Goal: Navigation & Orientation: Find specific page/section

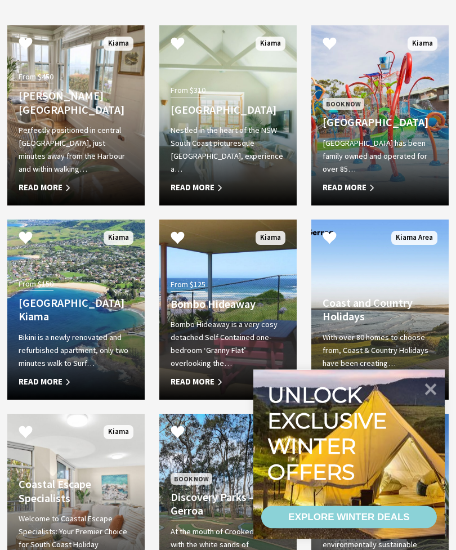
scroll to position [991, 0]
click at [205, 388] on span "Read More" at bounding box center [228, 382] width 115 height 14
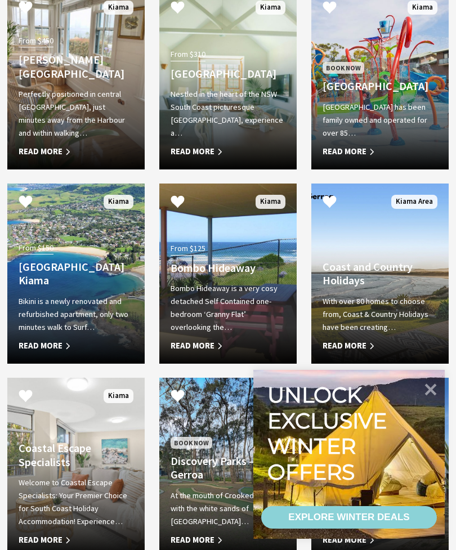
click at [47, 254] on span "From $150" at bounding box center [36, 248] width 35 height 13
click at [226, 136] on p "Nestled in the heart of the NSW South Coast picturesque Kiama township, experie…" at bounding box center [228, 114] width 115 height 52
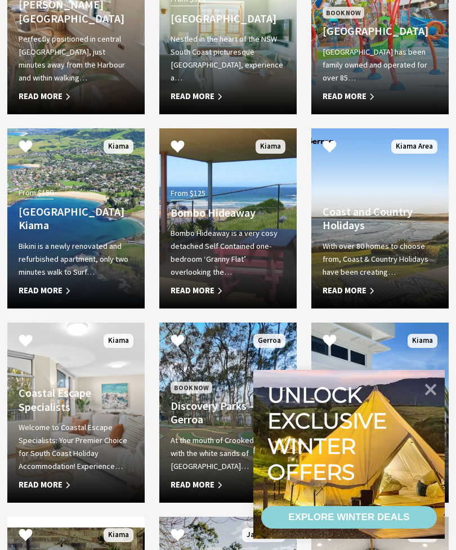
scroll to position [1083, 0]
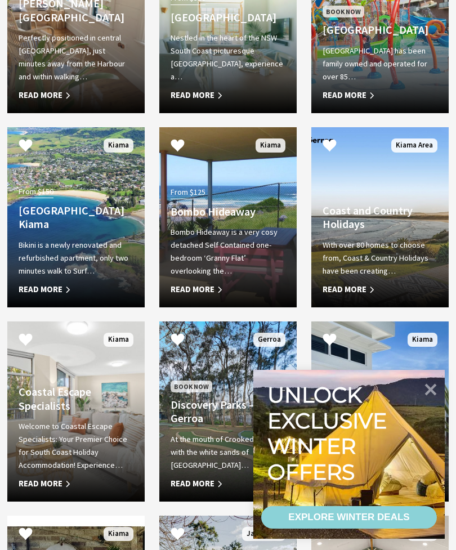
click at [437, 401] on icon at bounding box center [431, 390] width 24 height 24
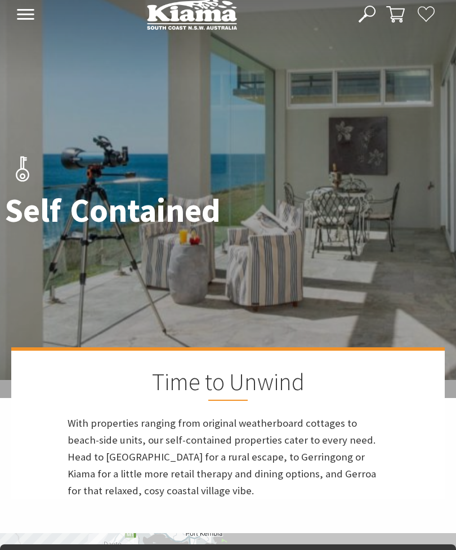
scroll to position [0, 0]
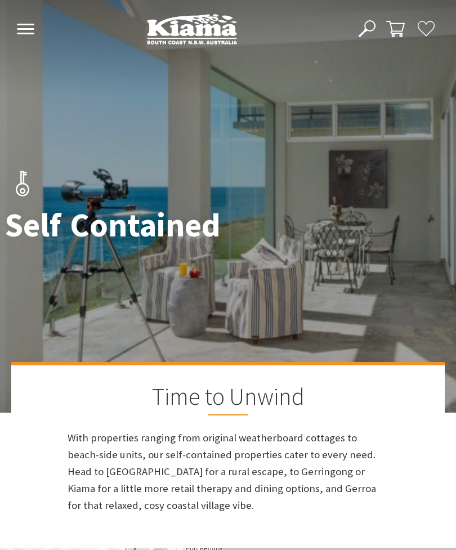
click at [31, 28] on icon at bounding box center [25, 29] width 19 height 11
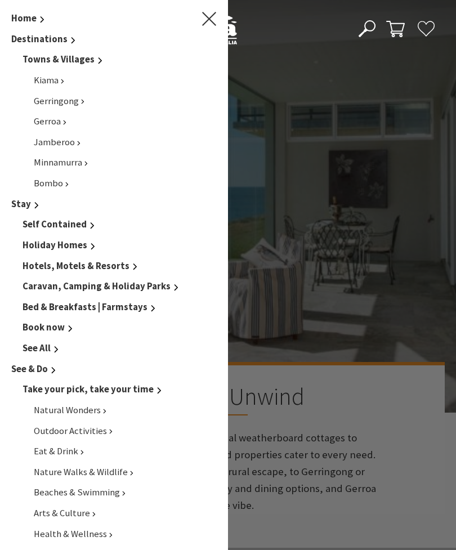
click at [198, 11] on li "Home" at bounding box center [113, 18] width 205 height 15
click at [202, 25] on icon "Main Menu" at bounding box center [209, 19] width 14 height 14
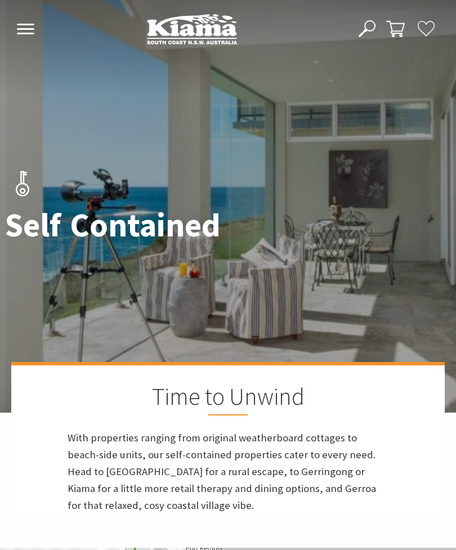
click at [32, 28] on icon at bounding box center [25, 29] width 19 height 11
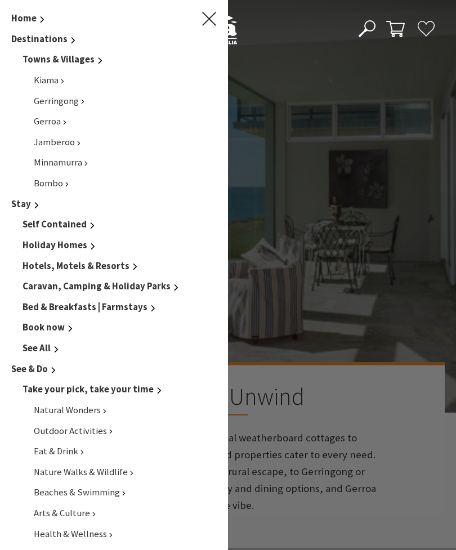
click at [57, 115] on span "Gerroa" at bounding box center [47, 121] width 27 height 12
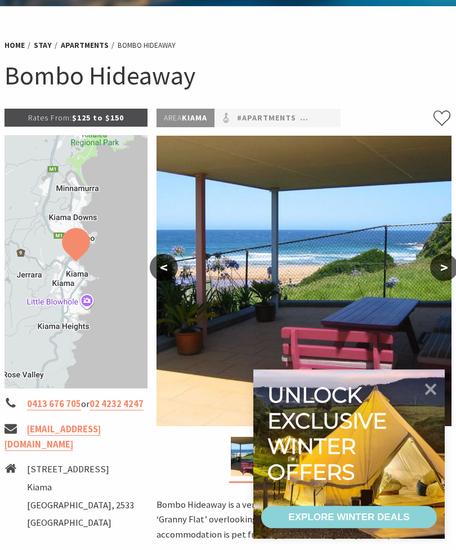
scroll to position [55, 0]
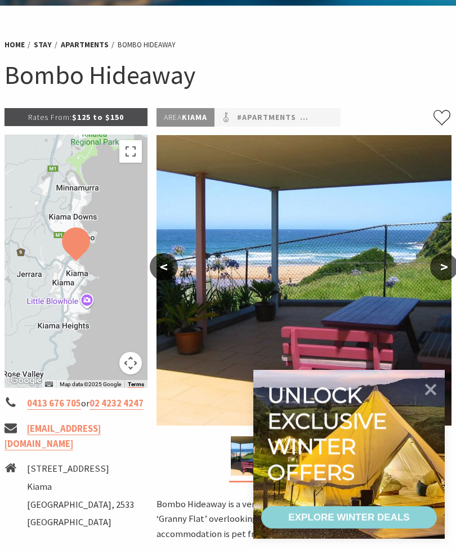
click at [446, 269] on button ">" at bounding box center [444, 266] width 28 height 27
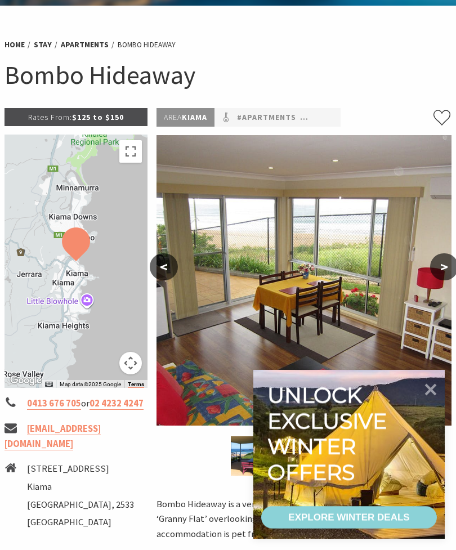
click at [440, 272] on button ">" at bounding box center [444, 266] width 28 height 27
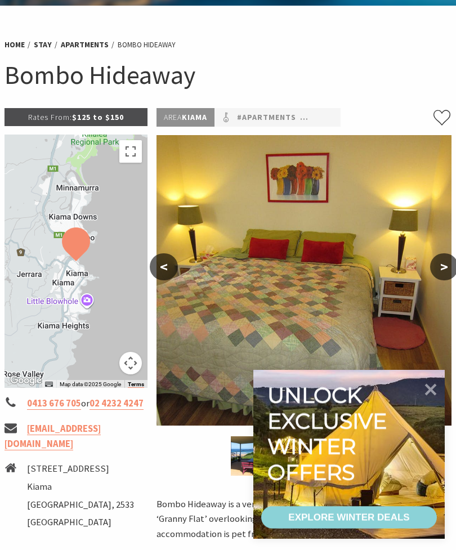
click at [437, 271] on button ">" at bounding box center [444, 266] width 28 height 27
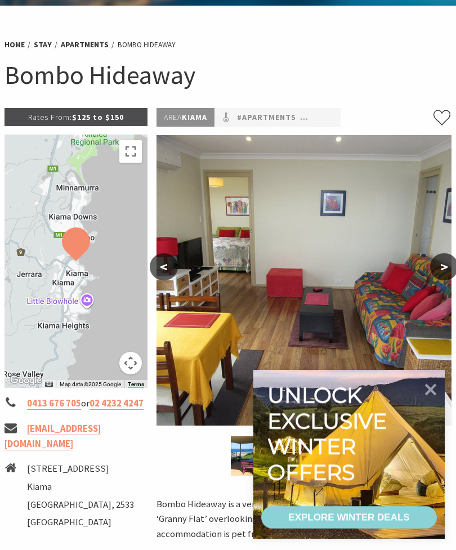
click at [449, 264] on button ">" at bounding box center [444, 266] width 28 height 27
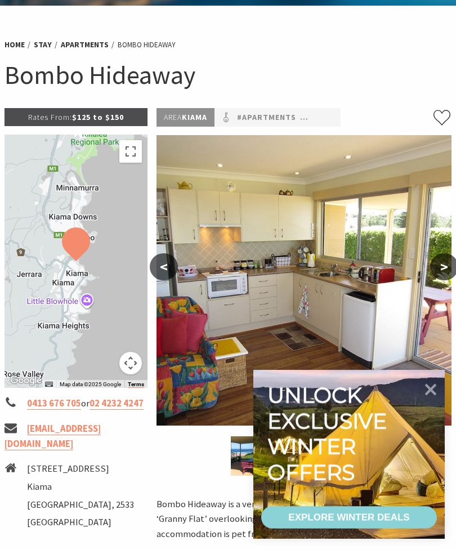
click at [441, 263] on button ">" at bounding box center [444, 266] width 28 height 27
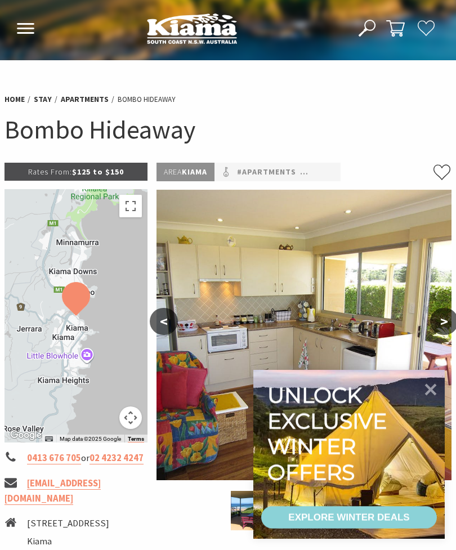
scroll to position [0, 0]
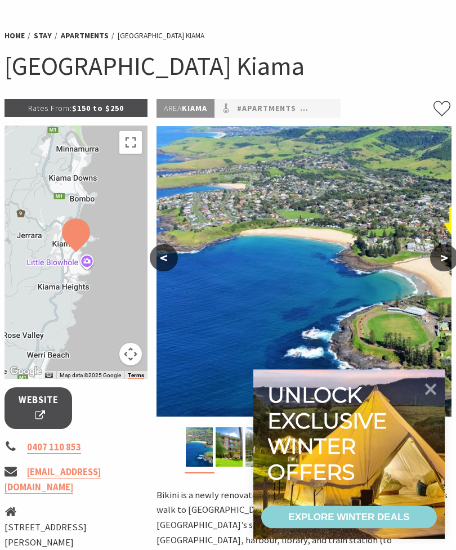
scroll to position [65, 0]
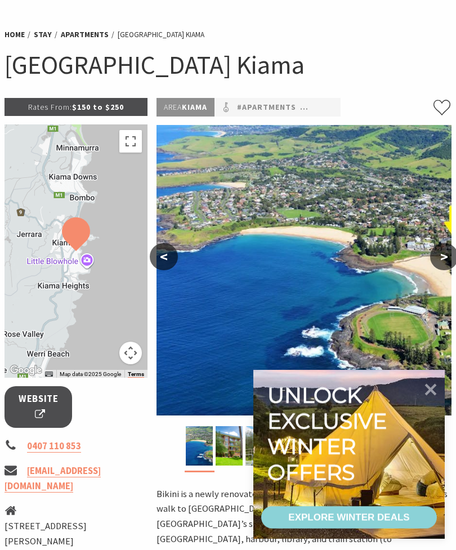
click at [448, 265] on button ">" at bounding box center [444, 256] width 28 height 27
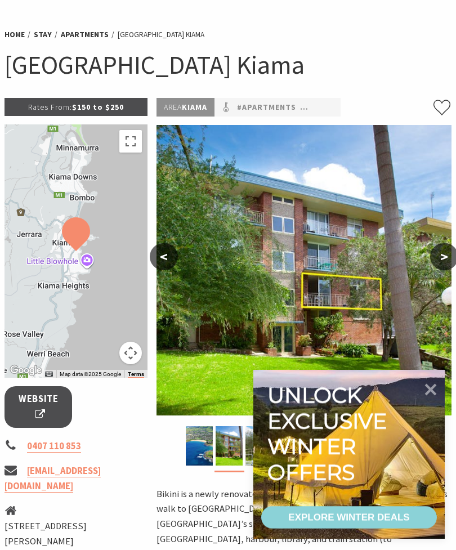
click at [452, 262] on button ">" at bounding box center [444, 256] width 28 height 27
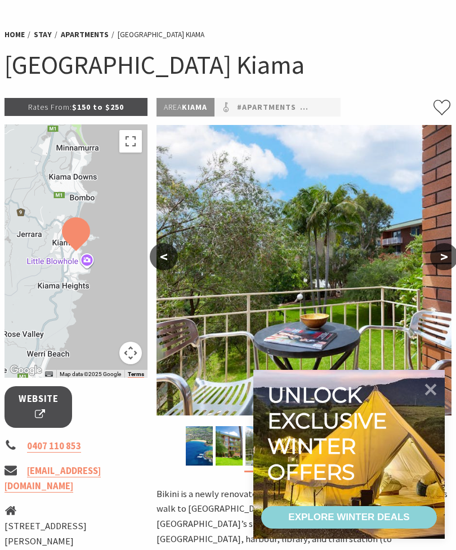
click at [454, 262] on button ">" at bounding box center [444, 256] width 28 height 27
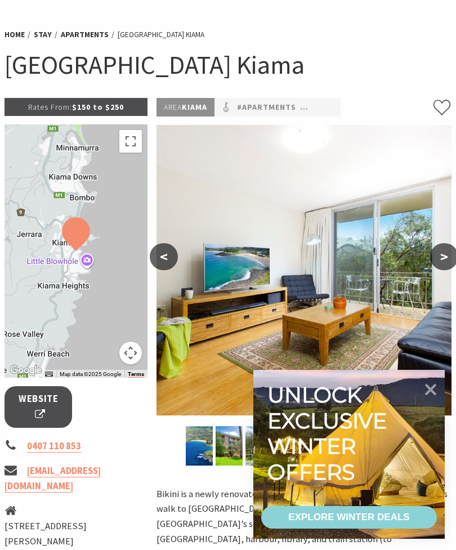
click at [453, 262] on button ">" at bounding box center [444, 256] width 28 height 27
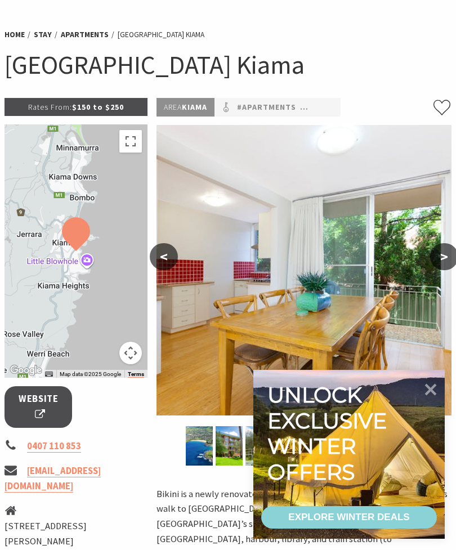
click at [449, 262] on button ">" at bounding box center [444, 256] width 28 height 27
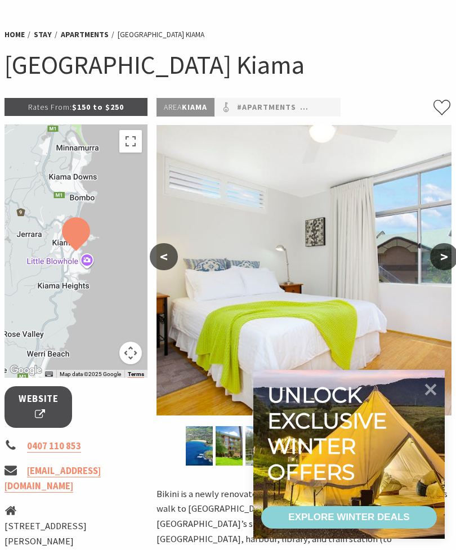
click at [449, 262] on button ">" at bounding box center [444, 256] width 28 height 27
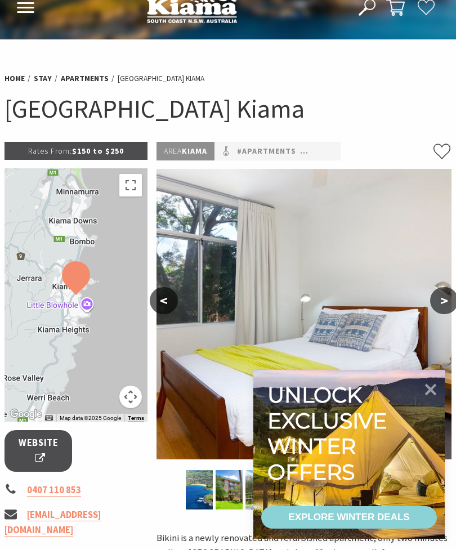
scroll to position [0, 0]
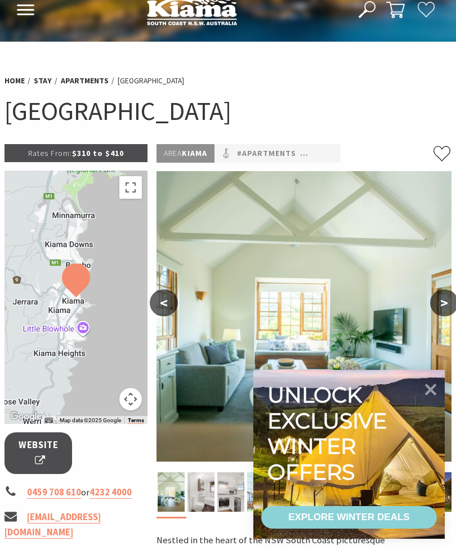
scroll to position [20, 0]
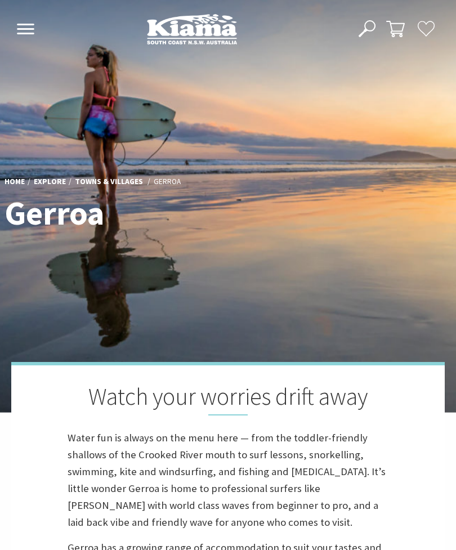
click at [23, 29] on use at bounding box center [25, 29] width 17 height 11
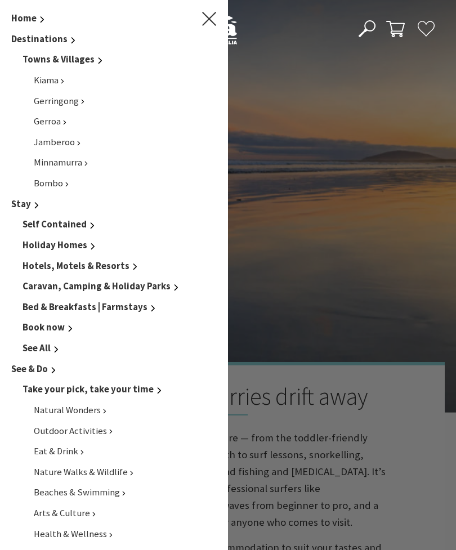
click at [53, 79] on span "Kiama" at bounding box center [46, 80] width 25 height 12
click at [42, 84] on span "Kiama" at bounding box center [46, 80] width 25 height 12
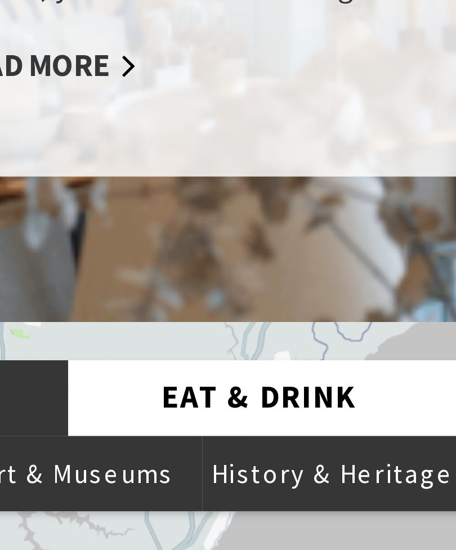
scroll to position [2254, 0]
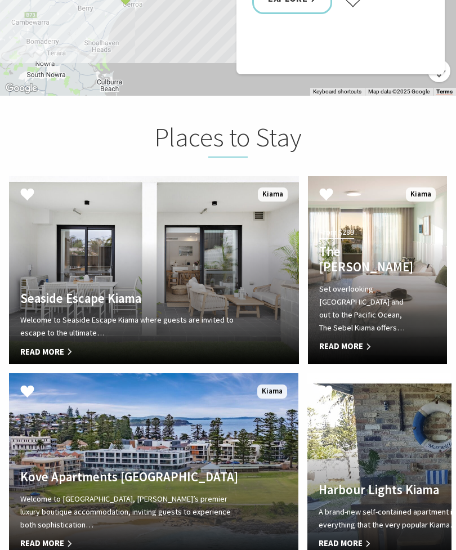
scroll to position [2661, 0]
click at [53, 470] on h4 "Kove Apartments Kiama" at bounding box center [132, 477] width 224 height 15
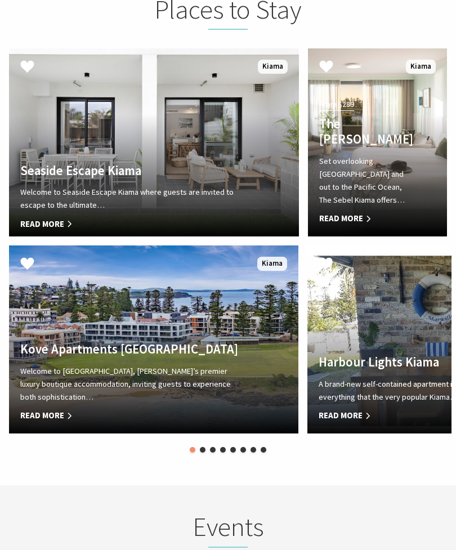
scroll to position [2697, 0]
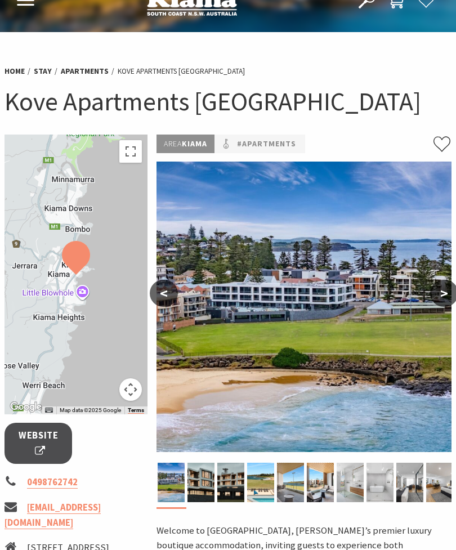
scroll to position [30, 0]
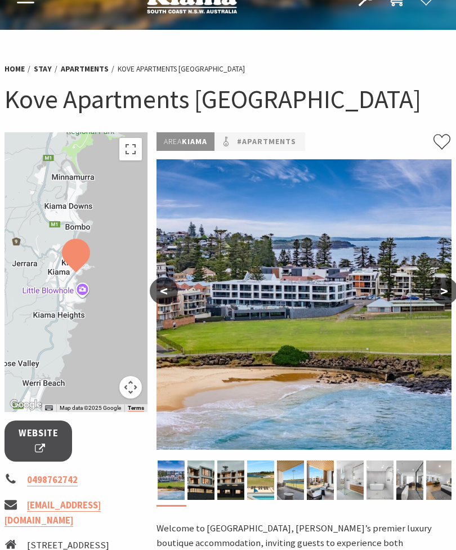
click at [449, 287] on button ">" at bounding box center [444, 291] width 28 height 27
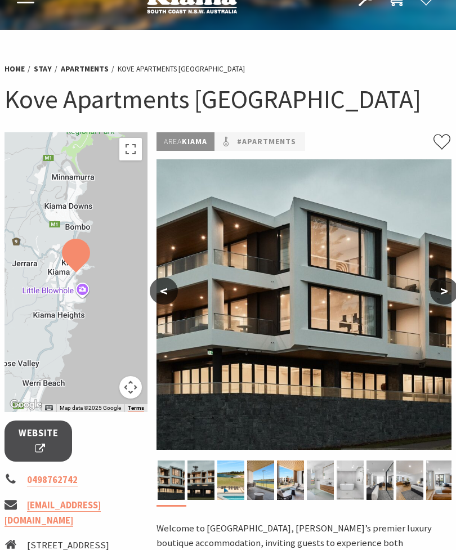
click at [448, 296] on button ">" at bounding box center [444, 291] width 28 height 27
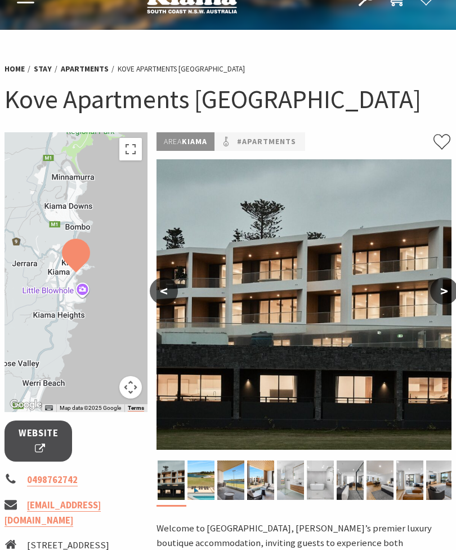
click at [440, 286] on button ">" at bounding box center [444, 291] width 28 height 27
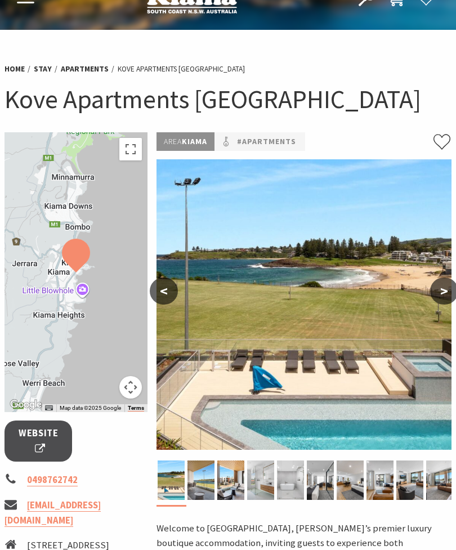
click at [450, 289] on button ">" at bounding box center [444, 291] width 28 height 27
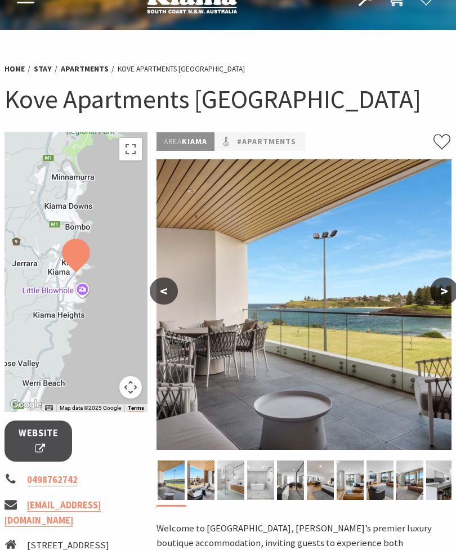
click at [450, 289] on button ">" at bounding box center [444, 291] width 28 height 27
click at [452, 290] on button ">" at bounding box center [444, 291] width 28 height 27
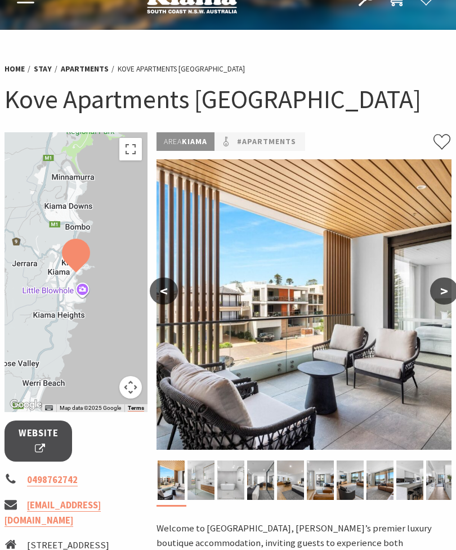
click at [453, 289] on button ">" at bounding box center [444, 291] width 28 height 27
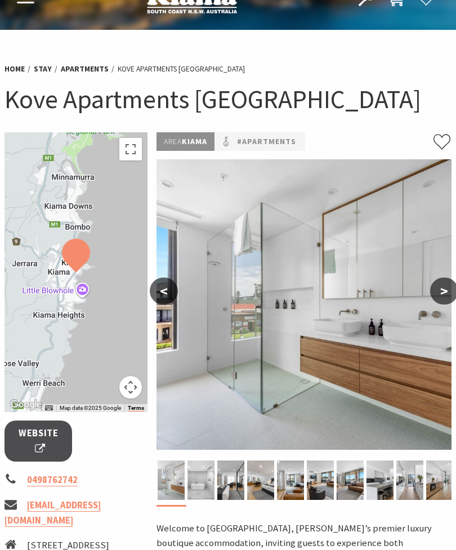
click at [452, 289] on button ">" at bounding box center [444, 291] width 28 height 27
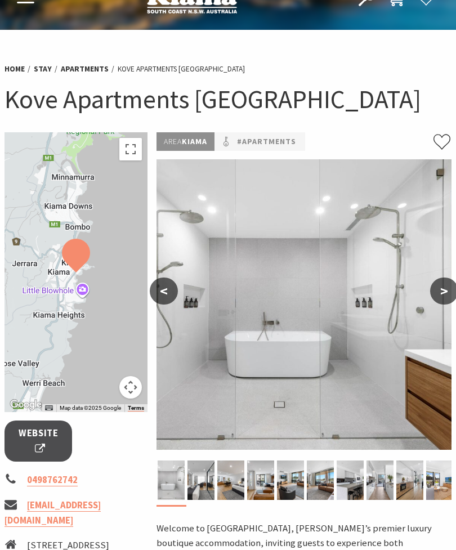
click at [453, 291] on button ">" at bounding box center [444, 291] width 28 height 27
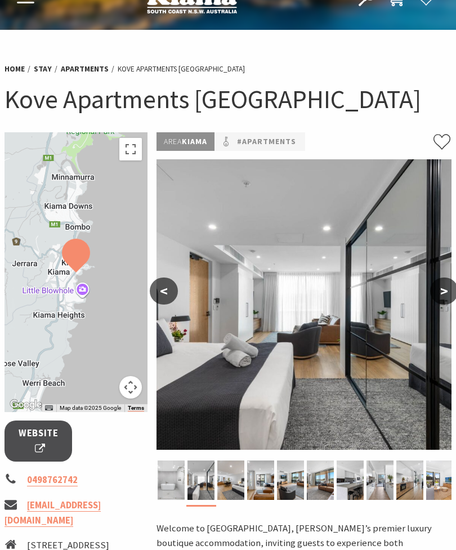
click at [449, 294] on button ">" at bounding box center [444, 291] width 28 height 27
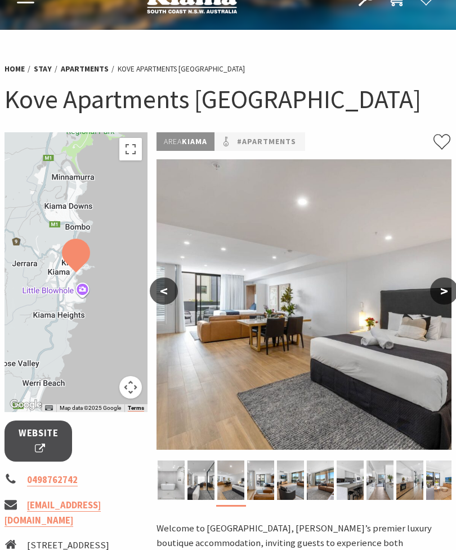
click at [448, 295] on button ">" at bounding box center [444, 291] width 28 height 27
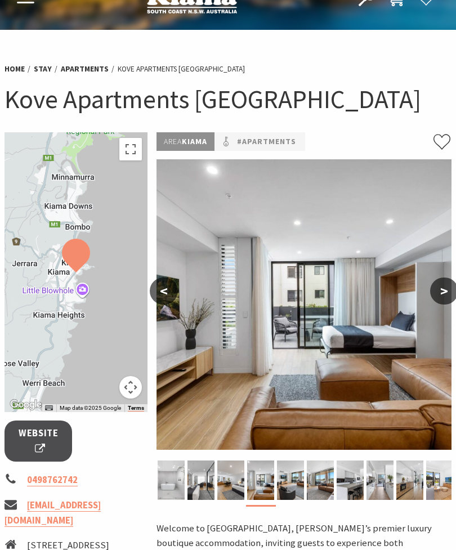
click at [449, 295] on button ">" at bounding box center [444, 291] width 28 height 27
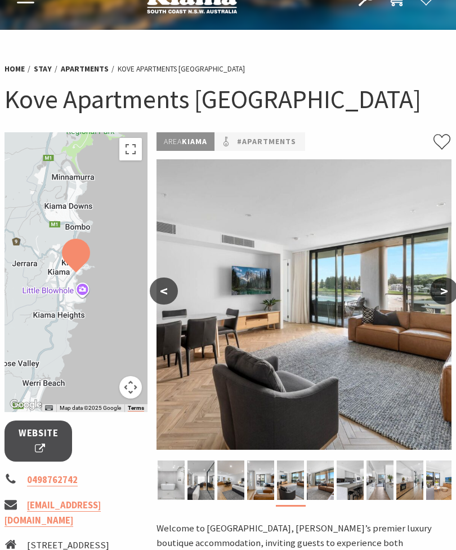
click at [450, 296] on button ">" at bounding box center [444, 291] width 28 height 27
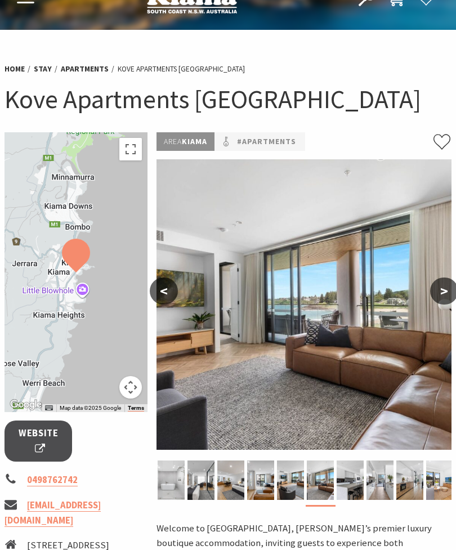
click at [451, 295] on button ">" at bounding box center [444, 291] width 28 height 27
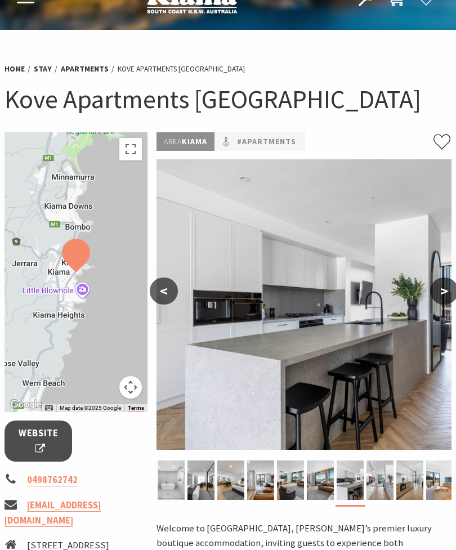
click at [452, 291] on button ">" at bounding box center [444, 291] width 28 height 27
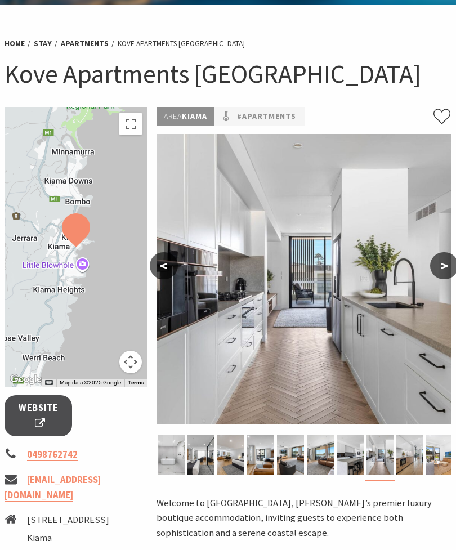
scroll to position [55, 0]
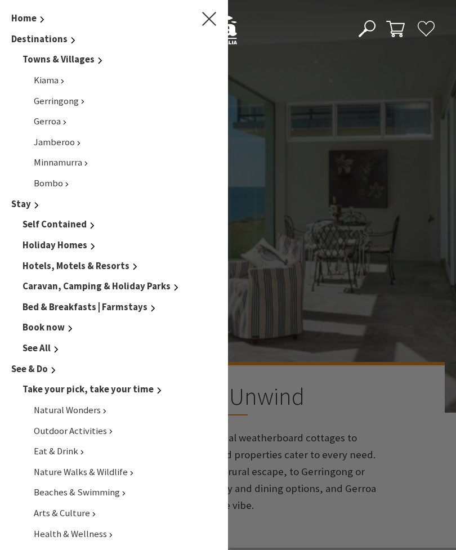
click at [61, 181] on span "Bombo" at bounding box center [48, 183] width 29 height 12
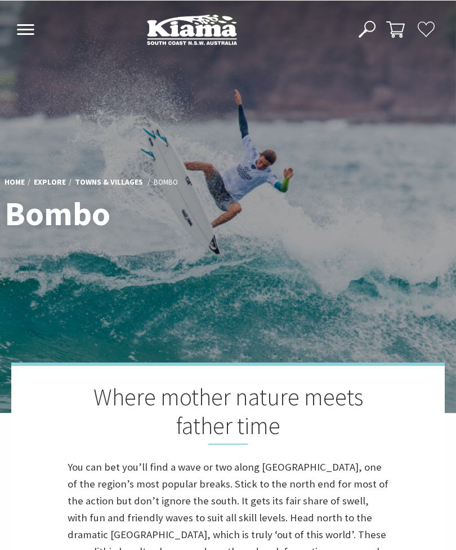
click at [28, 32] on icon at bounding box center [25, 29] width 19 height 11
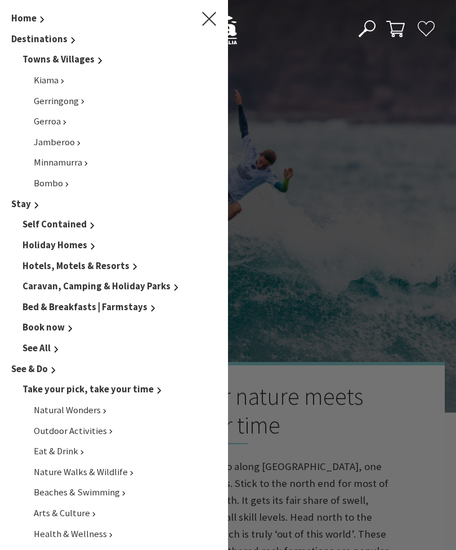
click at [73, 101] on span "Gerringong" at bounding box center [56, 101] width 45 height 12
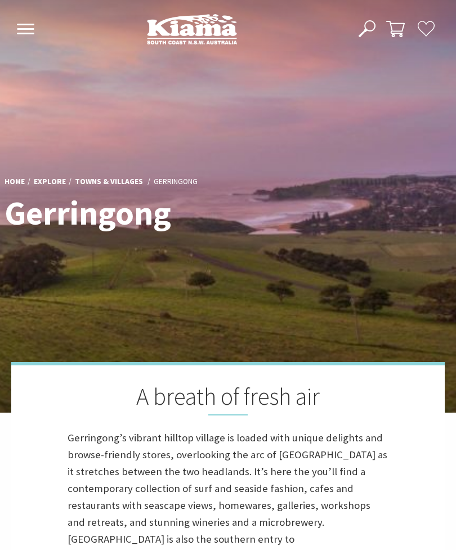
click at [29, 33] on icon at bounding box center [25, 29] width 19 height 11
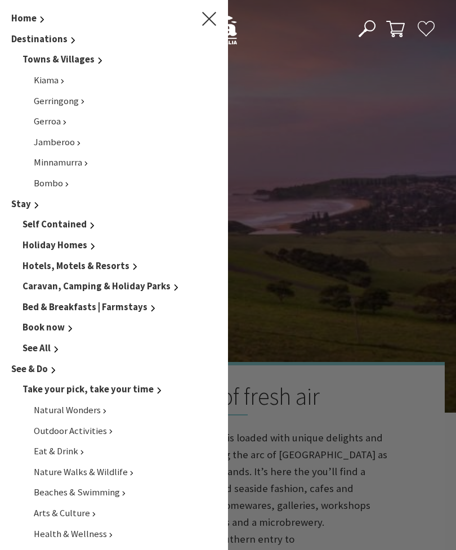
click at [72, 141] on span "Jamberoo" at bounding box center [54, 142] width 41 height 12
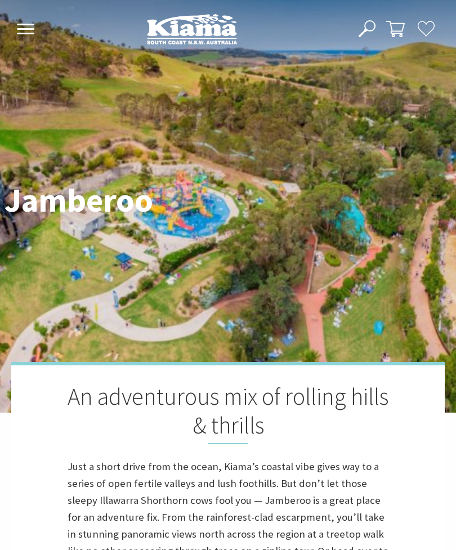
click at [32, 37] on button "Open Nav" at bounding box center [26, 30] width 24 height 19
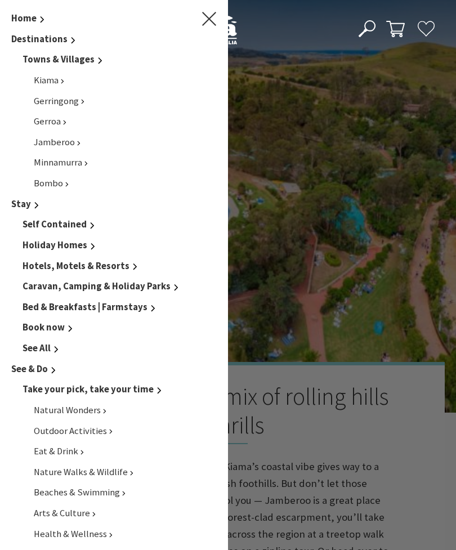
click at [78, 160] on span "Minnamurra" at bounding box center [58, 163] width 48 height 12
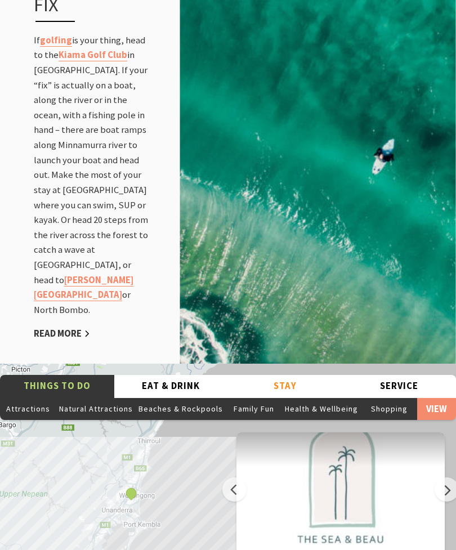
scroll to position [1654, 0]
